Goal: Information Seeking & Learning: Learn about a topic

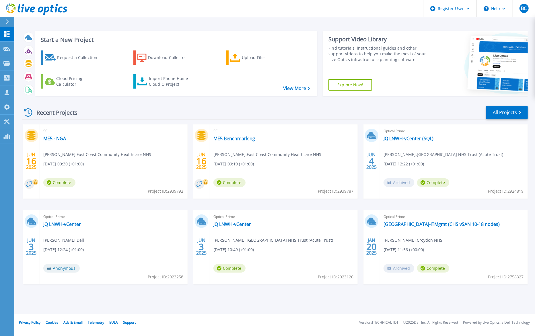
click at [466, 27] on div "Start a New Project Request a Collection Download Collector Upload Files Cloud …" at bounding box center [275, 63] width 506 height 75
click at [471, 10] on div "Register User" at bounding box center [450, 8] width 53 height 17
click at [374, 28] on div "Start a New Project Request a Collection Download Collector Upload Files Cloud …" at bounding box center [275, 63] width 506 height 75
click at [12, 237] on div "Dashboard Dashboard Request Capture Request Capture Projects Projects Search Pr…" at bounding box center [7, 182] width 14 height 310
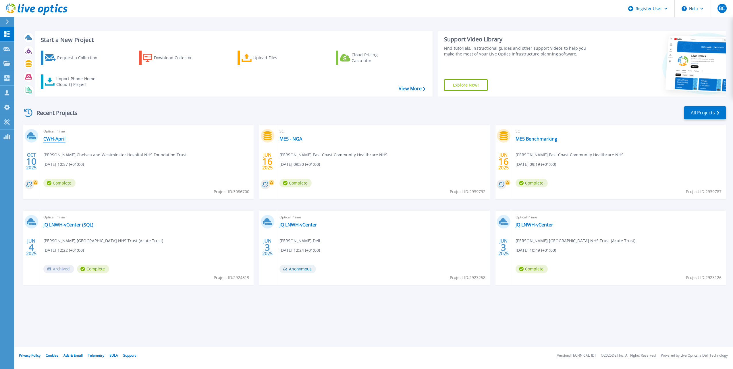
click at [57, 138] on link "CWH-April" at bounding box center [54, 139] width 22 height 6
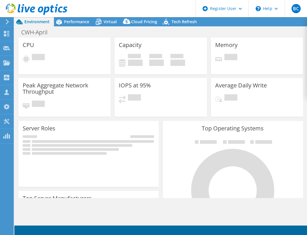
select select "USD"
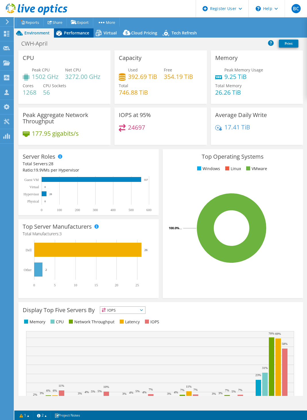
click at [80, 31] on span "Performance" at bounding box center [76, 32] width 25 height 5
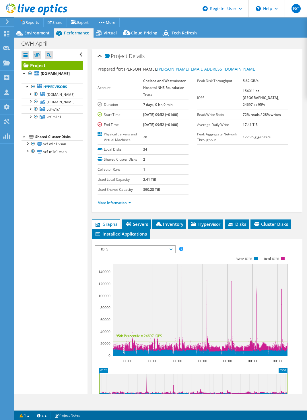
click at [33, 10] on use at bounding box center [37, 8] width 62 height 11
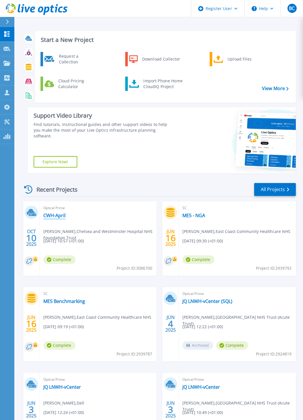
click at [58, 214] on link "CWH-April" at bounding box center [54, 216] width 22 height 6
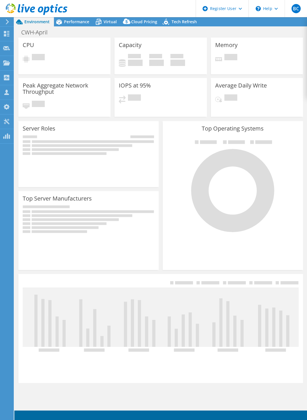
select select "USD"
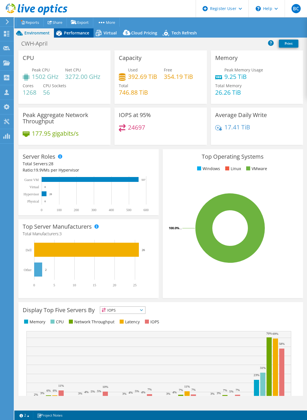
click at [62, 36] on icon at bounding box center [59, 33] width 10 height 10
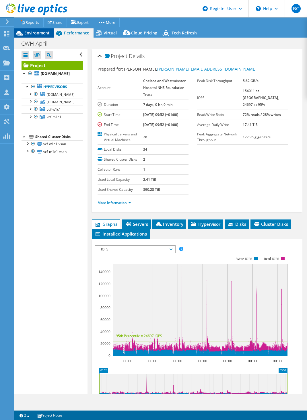
click at [37, 35] on span "Environment" at bounding box center [36, 32] width 25 height 5
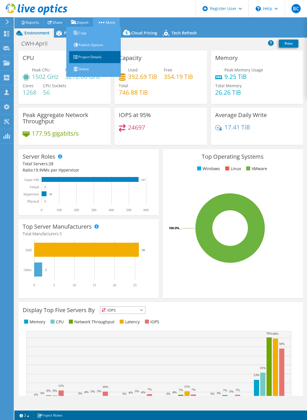
click at [100, 58] on link "Project Details" at bounding box center [95, 57] width 52 height 12
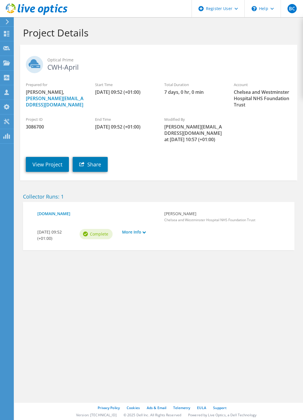
click at [14, 8] on icon at bounding box center [37, 9] width 62 height 12
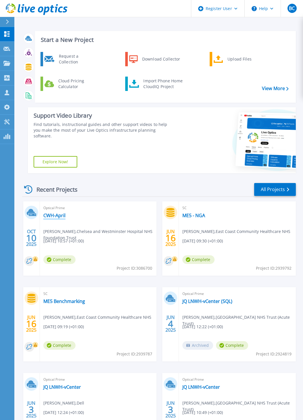
click at [58, 216] on link "CWH-April" at bounding box center [54, 216] width 22 height 6
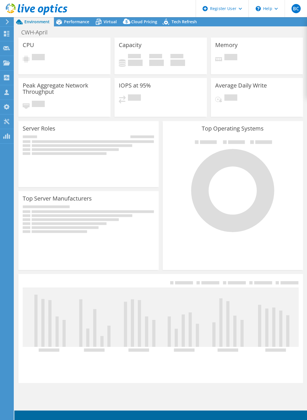
select select "USD"
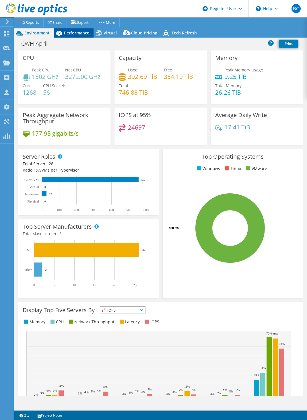
click at [85, 32] on span "Performance" at bounding box center [76, 32] width 25 height 5
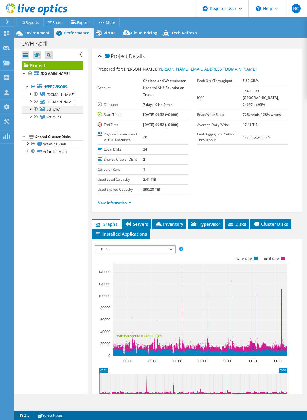
click at [31, 111] on div at bounding box center [30, 109] width 6 height 6
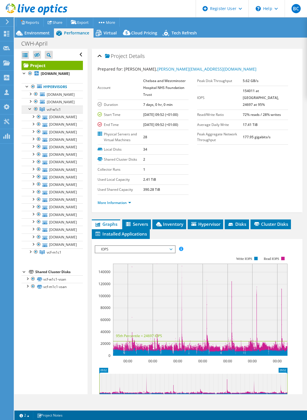
click at [50, 112] on span "vcf-w1c1" at bounding box center [54, 109] width 14 height 5
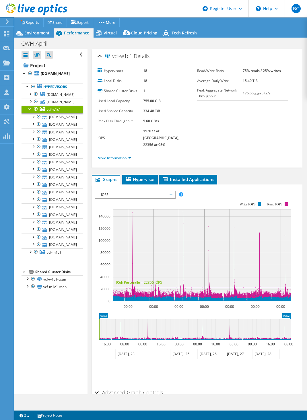
click at [28, 111] on div at bounding box center [30, 109] width 6 height 6
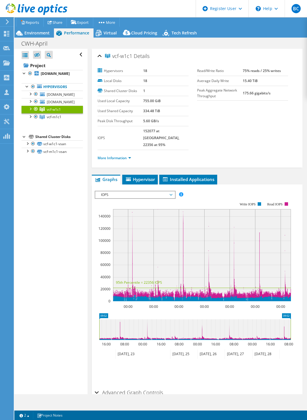
click at [131, 191] on span "IOPS" at bounding box center [135, 194] width 74 height 7
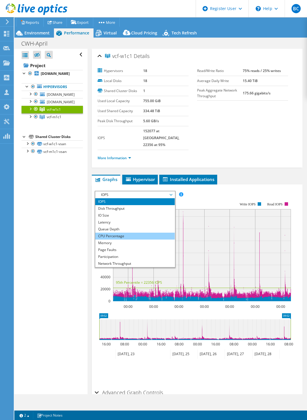
click at [129, 233] on li "CPU Percentage" at bounding box center [135, 236] width 80 height 7
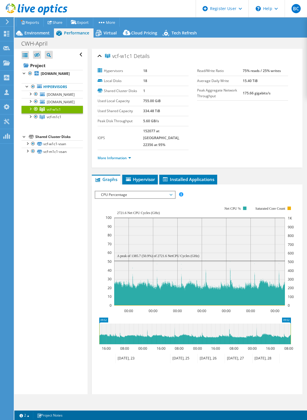
click at [31, 111] on div at bounding box center [30, 109] width 6 height 6
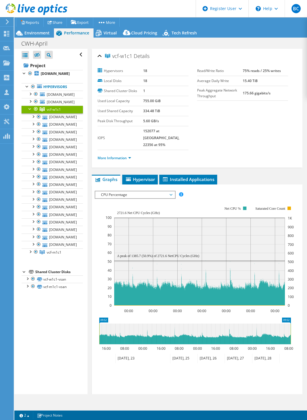
click at [31, 111] on div at bounding box center [30, 109] width 6 height 6
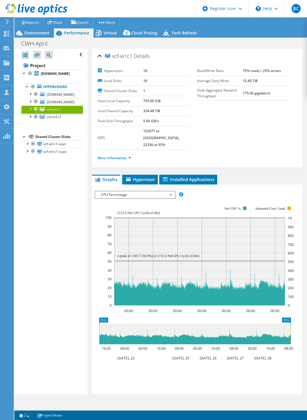
click at [32, 111] on div at bounding box center [30, 109] width 6 height 6
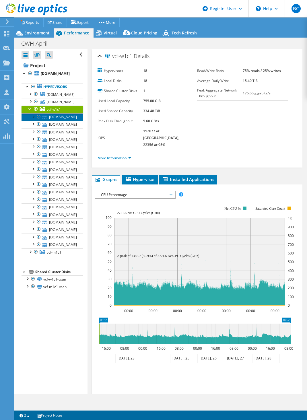
click at [57, 121] on link "[DOMAIN_NAME]" at bounding box center [52, 116] width 61 height 7
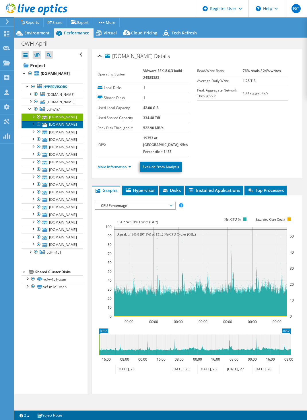
click at [62, 128] on link "[DOMAIN_NAME]" at bounding box center [52, 124] width 61 height 7
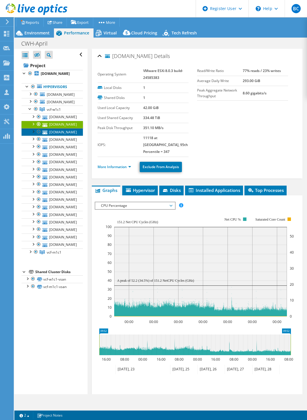
click at [61, 136] on link "[DOMAIN_NAME]" at bounding box center [52, 131] width 61 height 7
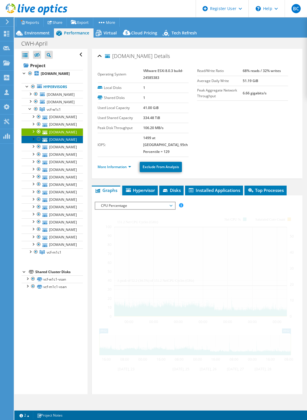
click at [61, 143] on link "[DOMAIN_NAME]" at bounding box center [52, 139] width 61 height 7
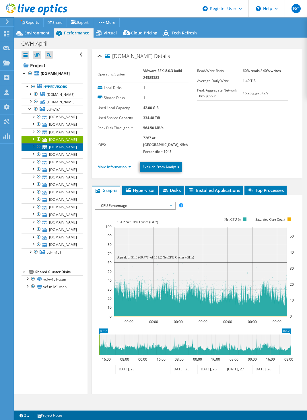
click at [61, 151] on link "[DOMAIN_NAME]" at bounding box center [52, 146] width 61 height 7
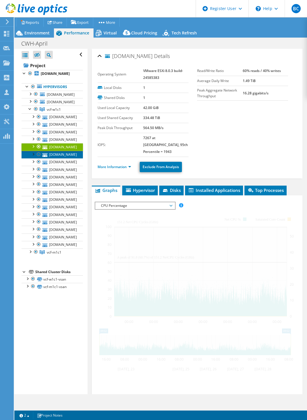
click at [60, 158] on link "[DOMAIN_NAME]" at bounding box center [52, 154] width 61 height 7
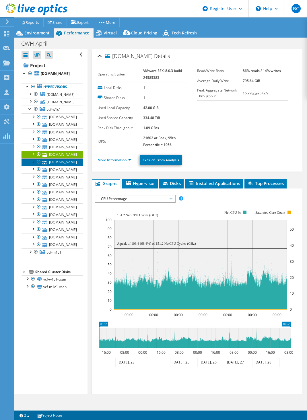
click at [62, 166] on link "[DOMAIN_NAME]" at bounding box center [52, 161] width 61 height 7
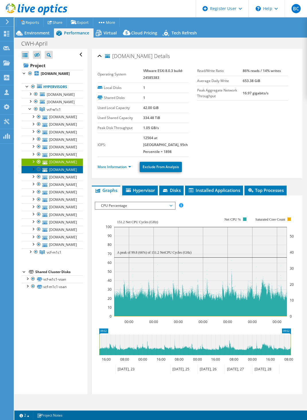
click at [63, 173] on link "[DOMAIN_NAME]" at bounding box center [52, 169] width 61 height 7
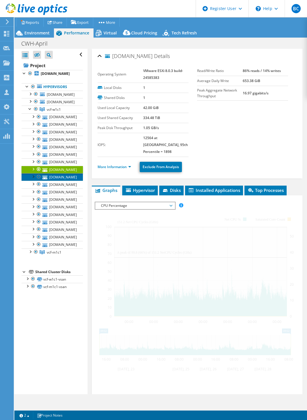
click at [62, 181] on link "[DOMAIN_NAME]" at bounding box center [52, 176] width 61 height 7
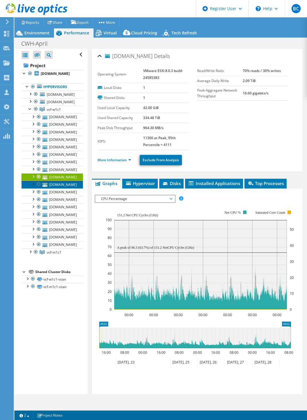
click at [60, 188] on link "[DOMAIN_NAME]" at bounding box center [52, 184] width 61 height 7
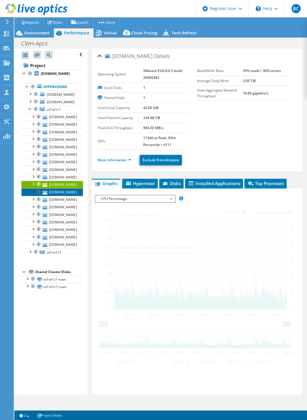
click at [61, 196] on link "[DOMAIN_NAME]" at bounding box center [52, 192] width 61 height 7
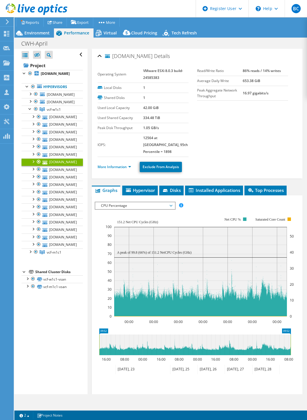
select select "USD"
click at [63, 158] on link "[DOMAIN_NAME]" at bounding box center [52, 154] width 61 height 7
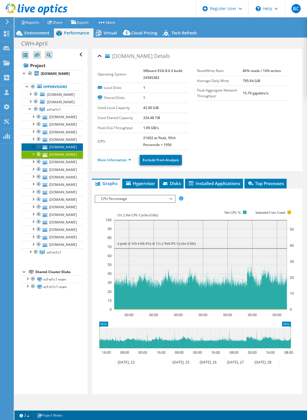
click at [65, 151] on link "[DOMAIN_NAME]" at bounding box center [52, 146] width 61 height 7
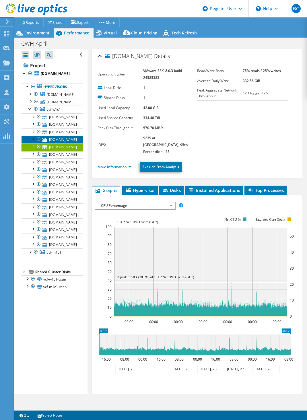
click at [69, 143] on link "[DOMAIN_NAME]" at bounding box center [52, 139] width 61 height 7
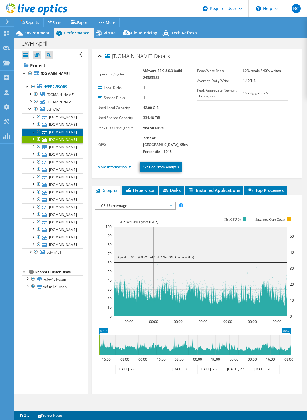
click at [63, 136] on link "[DOMAIN_NAME]" at bounding box center [52, 131] width 61 height 7
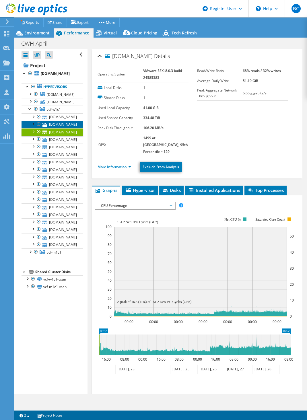
click at [66, 128] on link "[DOMAIN_NAME]" at bounding box center [52, 124] width 61 height 7
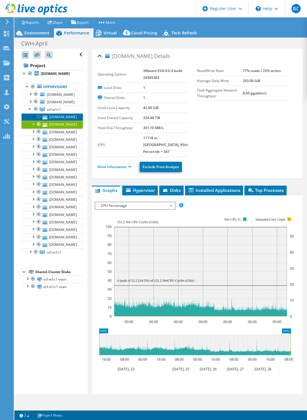
click at [67, 121] on link "[DOMAIN_NAME]" at bounding box center [52, 116] width 61 height 7
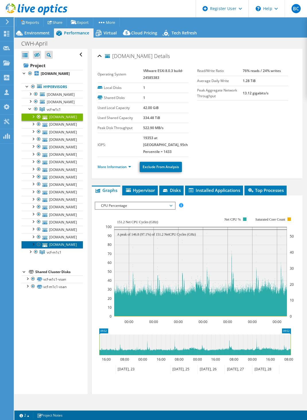
click at [61, 249] on link "[DOMAIN_NAME]" at bounding box center [52, 244] width 61 height 7
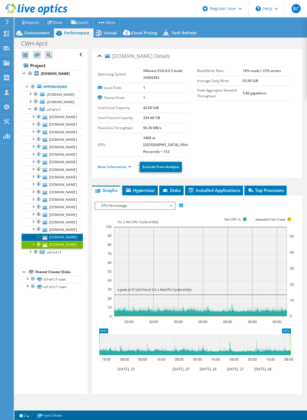
click at [61, 241] on link "[DOMAIN_NAME]" at bounding box center [52, 237] width 61 height 7
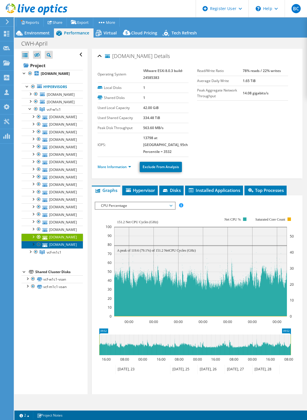
click at [64, 249] on link "[DOMAIN_NAME]" at bounding box center [52, 244] width 61 height 7
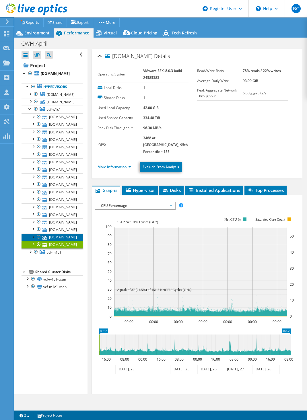
click at [68, 241] on link "[DOMAIN_NAME]" at bounding box center [52, 237] width 61 height 7
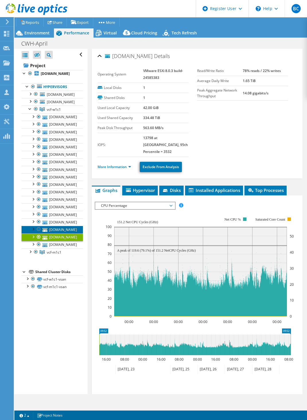
click at [72, 233] on link "[DOMAIN_NAME]" at bounding box center [52, 229] width 61 height 7
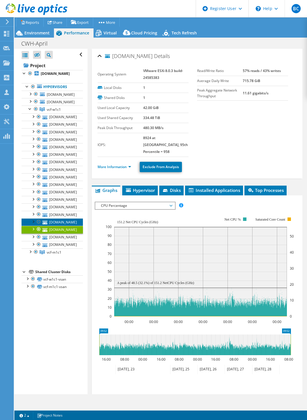
click at [69, 226] on link "[DOMAIN_NAME]" at bounding box center [52, 221] width 61 height 7
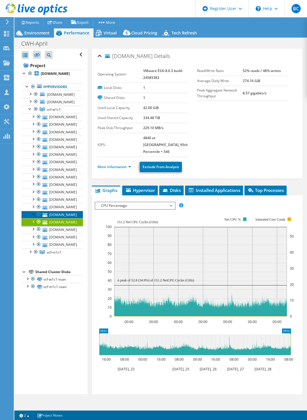
click at [70, 218] on link "[DOMAIN_NAME]" at bounding box center [52, 214] width 61 height 7
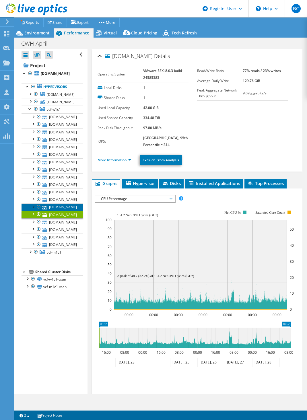
click at [69, 211] on link "[DOMAIN_NAME]" at bounding box center [52, 207] width 61 height 7
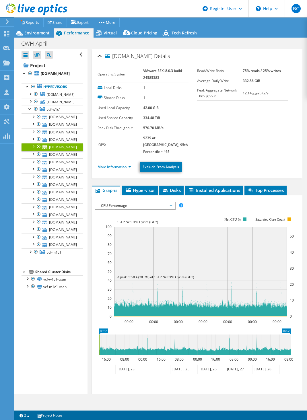
select select "USD"
click at [65, 158] on link "[DOMAIN_NAME]" at bounding box center [52, 154] width 61 height 7
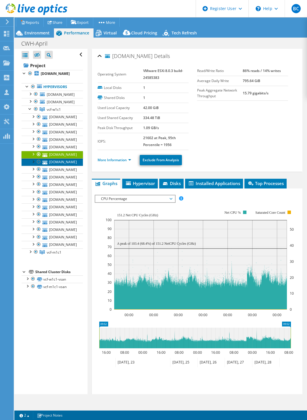
click at [69, 166] on link "[DOMAIN_NAME]" at bounding box center [52, 161] width 61 height 7
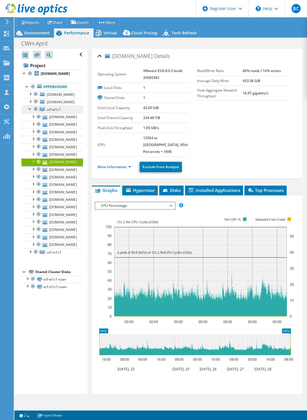
click at [56, 112] on span "vcf-w1c1" at bounding box center [54, 109] width 14 height 5
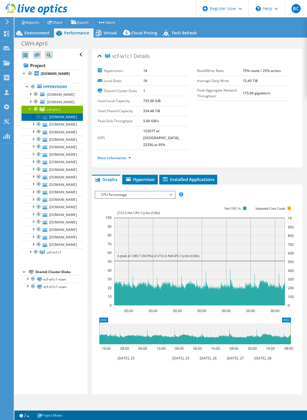
click at [60, 121] on link "[DOMAIN_NAME]" at bounding box center [52, 116] width 61 height 7
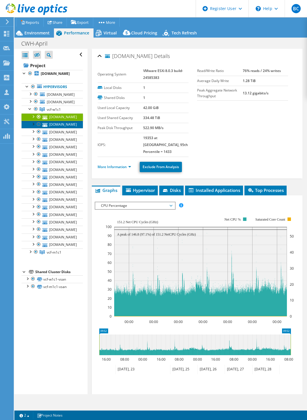
click at [67, 128] on link "[DOMAIN_NAME]" at bounding box center [52, 124] width 61 height 7
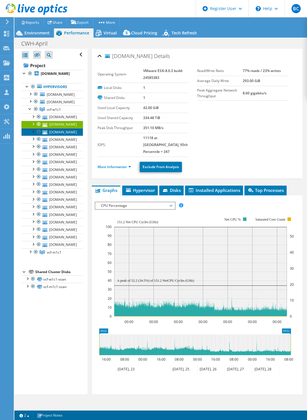
click at [69, 136] on link "[DOMAIN_NAME]" at bounding box center [52, 131] width 61 height 7
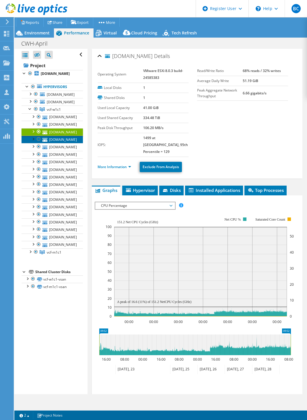
click at [67, 143] on link "[DOMAIN_NAME]" at bounding box center [52, 139] width 61 height 7
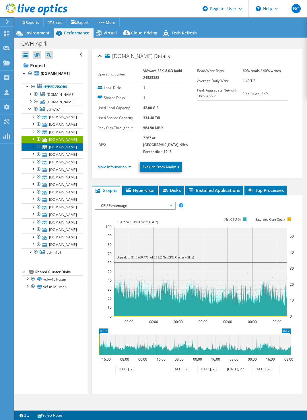
click at [65, 151] on link "[DOMAIN_NAME]" at bounding box center [52, 146] width 61 height 7
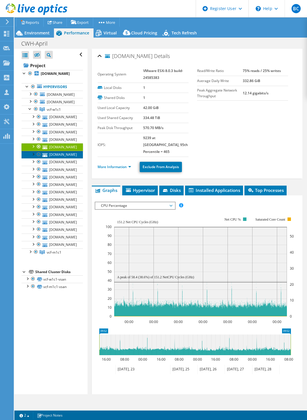
click at [60, 158] on link "[DOMAIN_NAME]" at bounding box center [52, 154] width 61 height 7
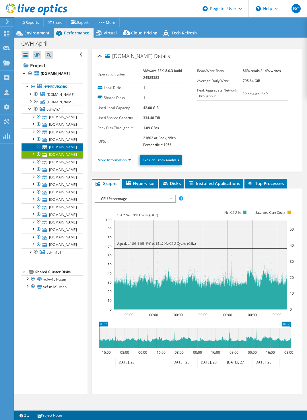
click at [67, 151] on link "[DOMAIN_NAME]" at bounding box center [52, 146] width 61 height 7
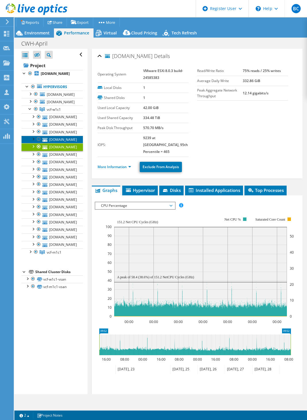
click at [65, 143] on link "[DOMAIN_NAME]" at bounding box center [52, 139] width 61 height 7
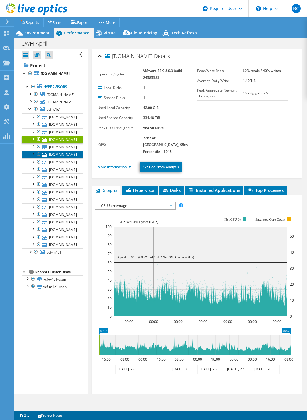
click at [65, 158] on link "[DOMAIN_NAME]" at bounding box center [52, 154] width 61 height 7
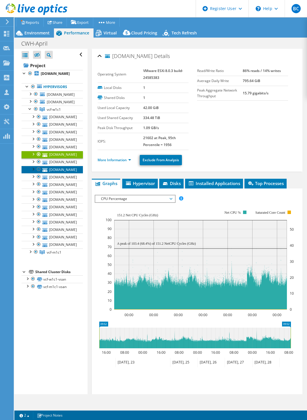
click at [61, 173] on link "[DOMAIN_NAME]" at bounding box center [52, 169] width 61 height 7
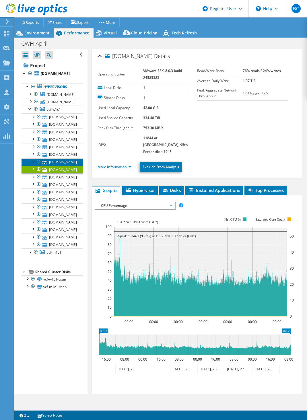
click at [68, 166] on link "[DOMAIN_NAME]" at bounding box center [52, 161] width 61 height 7
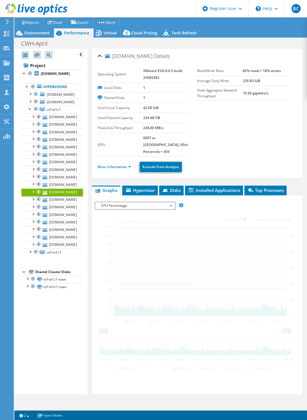
select select "USD"
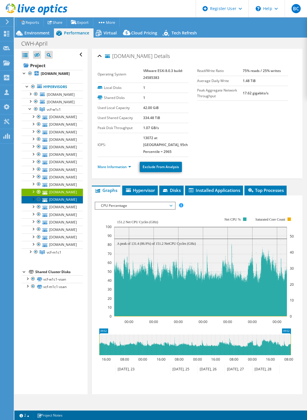
click at [65, 204] on link "[DOMAIN_NAME]" at bounding box center [52, 199] width 61 height 7
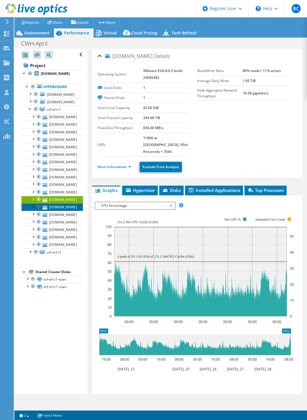
click at [65, 211] on link "[DOMAIN_NAME]" at bounding box center [52, 207] width 61 height 7
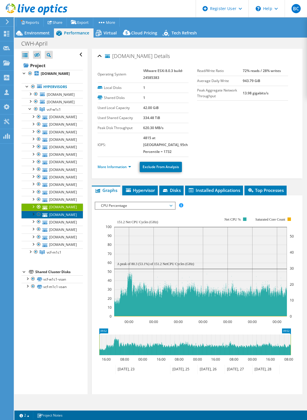
click at [65, 218] on link "[DOMAIN_NAME]" at bounding box center [52, 214] width 61 height 7
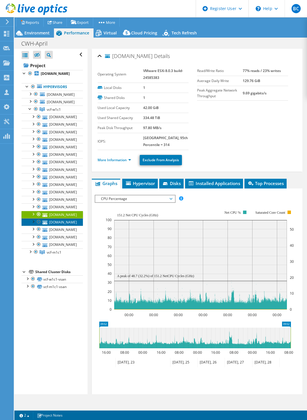
click at [68, 226] on link "[DOMAIN_NAME]" at bounding box center [52, 221] width 61 height 7
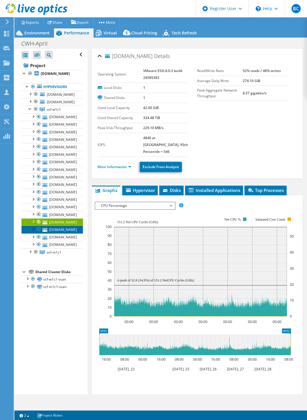
click at [73, 233] on link "[DOMAIN_NAME]" at bounding box center [52, 229] width 61 height 7
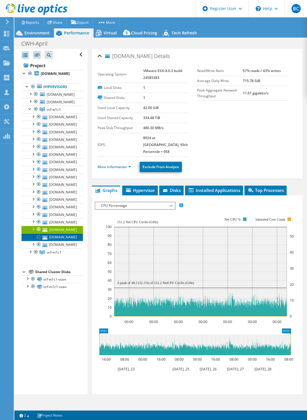
click at [72, 241] on link "[DOMAIN_NAME]" at bounding box center [52, 237] width 61 height 7
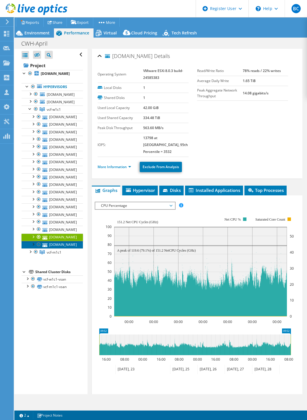
click at [71, 249] on link "[DOMAIN_NAME]" at bounding box center [52, 244] width 61 height 7
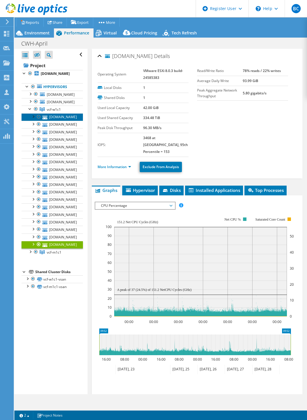
click at [64, 121] on link "[DOMAIN_NAME]" at bounding box center [52, 116] width 61 height 7
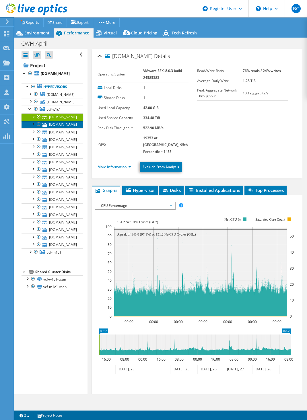
click at [65, 128] on link "[DOMAIN_NAME]" at bounding box center [52, 124] width 61 height 7
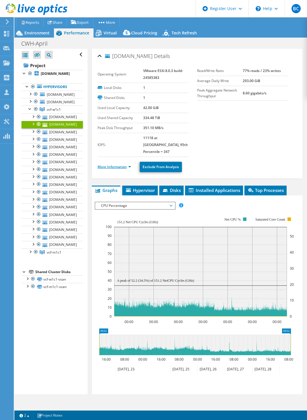
click at [125, 164] on link "More Information" at bounding box center [115, 166] width 34 height 5
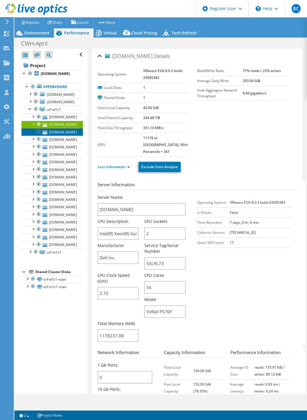
click at [66, 136] on link "[DOMAIN_NAME]" at bounding box center [52, 131] width 61 height 7
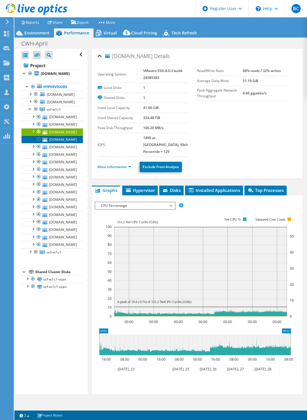
click at [62, 143] on link "[DOMAIN_NAME]" at bounding box center [52, 139] width 61 height 7
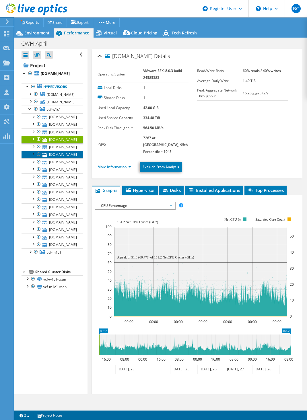
click at [61, 158] on link "[DOMAIN_NAME]" at bounding box center [52, 154] width 61 height 7
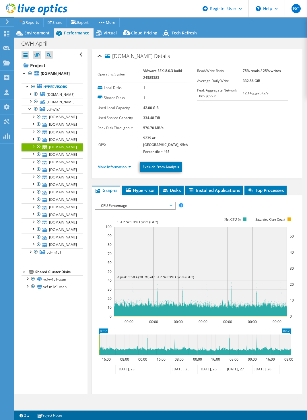
select select "USD"
click at [36, 32] on span "Environment" at bounding box center [36, 32] width 25 height 5
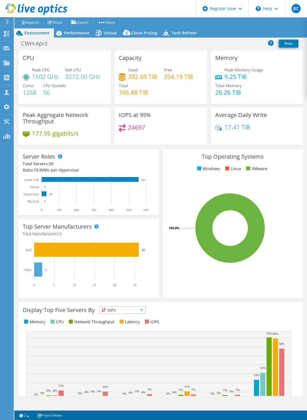
click at [128, 79] on h4 "392.69 TiB" at bounding box center [142, 76] width 29 height 6
click at [77, 36] on div "Performance" at bounding box center [74, 32] width 40 height 9
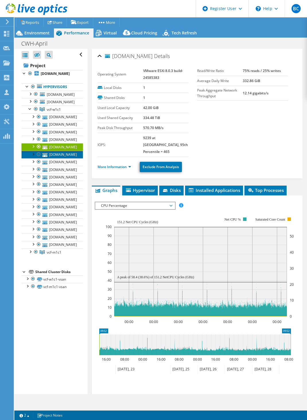
click at [71, 158] on link "[DOMAIN_NAME]" at bounding box center [52, 154] width 61 height 7
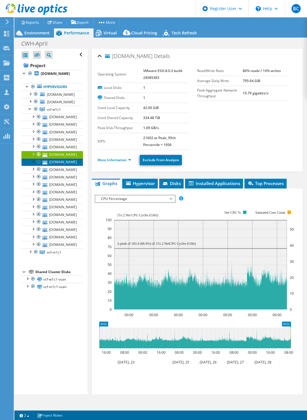
click at [68, 166] on link "[DOMAIN_NAME]" at bounding box center [52, 161] width 61 height 7
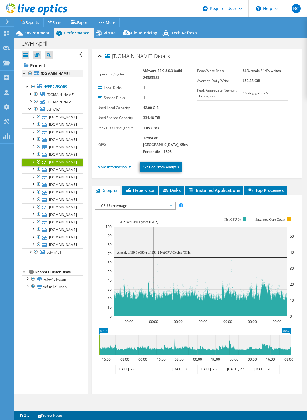
click at [31, 73] on div at bounding box center [30, 73] width 6 height 7
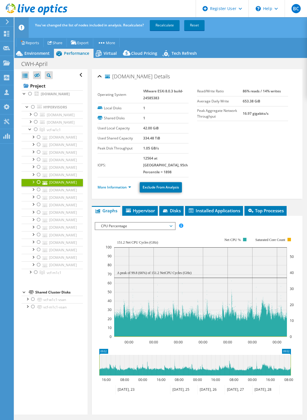
click at [36, 186] on div at bounding box center [39, 182] width 6 height 7
click at [40, 178] on div at bounding box center [39, 174] width 6 height 7
click at [35, 162] on div at bounding box center [33, 159] width 6 height 6
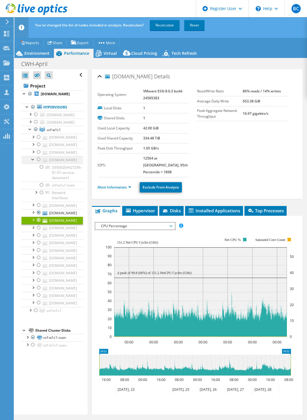
click at [37, 163] on div at bounding box center [39, 159] width 6 height 7
click at [34, 162] on div at bounding box center [33, 159] width 6 height 6
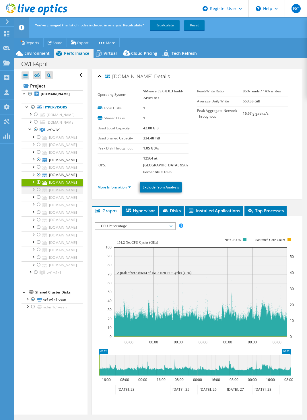
click at [38, 193] on div at bounding box center [39, 189] width 6 height 7
click at [37, 201] on div at bounding box center [39, 197] width 6 height 7
click at [38, 216] on div at bounding box center [39, 212] width 6 height 7
click at [38, 223] on div at bounding box center [39, 219] width 6 height 7
click at [38, 231] on div at bounding box center [39, 227] width 6 height 7
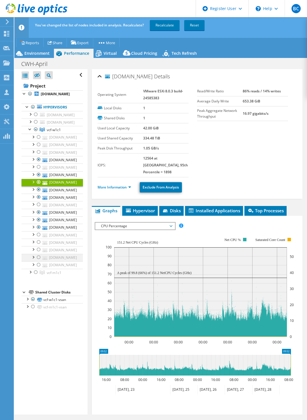
click at [38, 261] on div at bounding box center [39, 257] width 6 height 7
click at [177, 26] on link "Recalculate" at bounding box center [165, 25] width 30 height 10
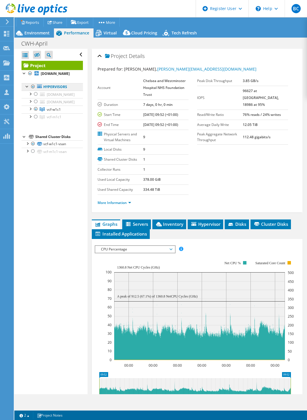
click at [60, 91] on link "Hypervisors" at bounding box center [52, 86] width 61 height 7
click at [59, 91] on link "Hypervisors" at bounding box center [52, 86] width 61 height 7
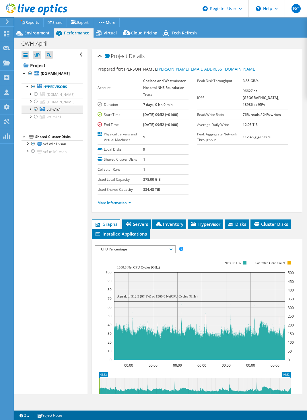
click at [55, 112] on span "vcf-w1c1" at bounding box center [54, 109] width 14 height 5
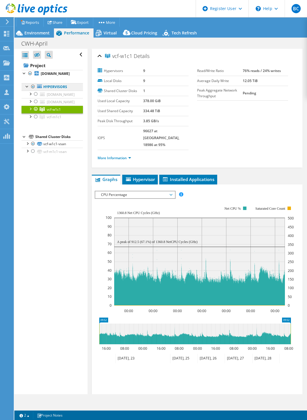
click at [57, 91] on link "Hypervisors" at bounding box center [52, 86] width 61 height 7
click at [61, 91] on link "Hypervisors" at bounding box center [52, 86] width 61 height 7
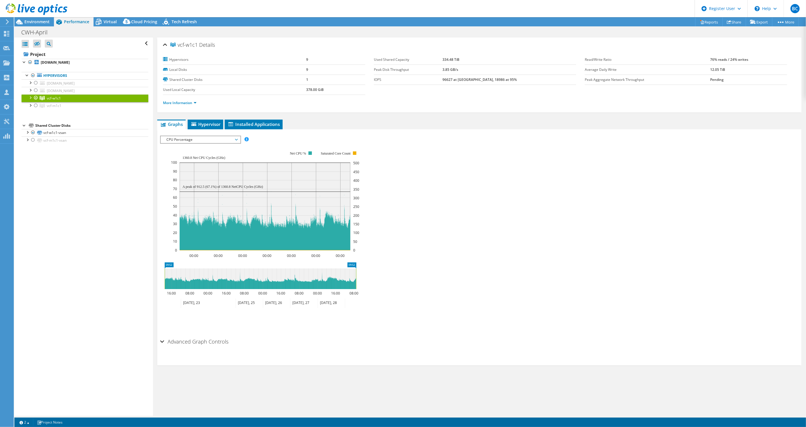
click at [31, 97] on div at bounding box center [30, 97] width 6 height 6
